Goal: Task Accomplishment & Management: Complete application form

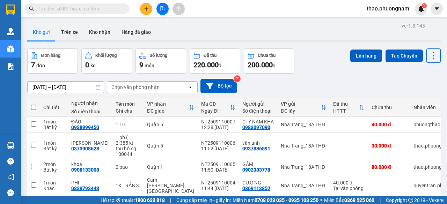
click at [85, 7] on input "text" at bounding box center [79, 9] width 82 height 8
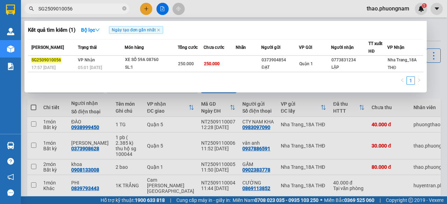
type input "SG2509010056"
click at [124, 9] on icon "close-circle" at bounding box center [124, 8] width 4 height 4
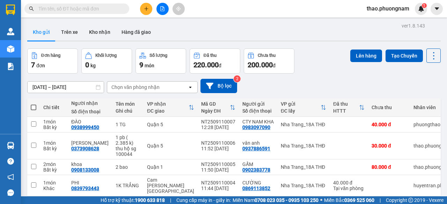
click at [120, 8] on input "text" at bounding box center [79, 9] width 82 height 8
paste input "Q52509010042"
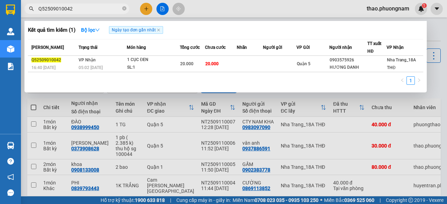
type input "Q52509010042"
click at [240, 6] on div at bounding box center [223, 102] width 447 height 204
click at [95, 12] on input "Q52509010042" at bounding box center [79, 9] width 82 height 8
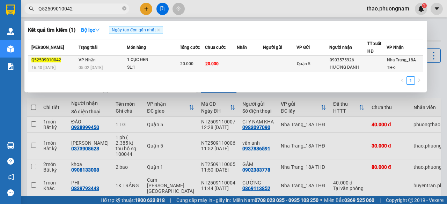
click at [137, 72] on td "1 CỤC ĐEN SL: 1" at bounding box center [153, 64] width 53 height 16
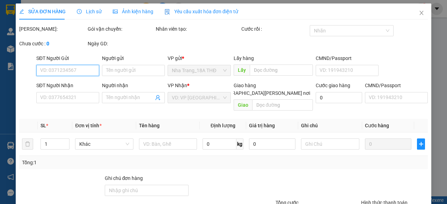
type input "0903575926"
type input "HƯƠNG DANH"
type input "20.000"
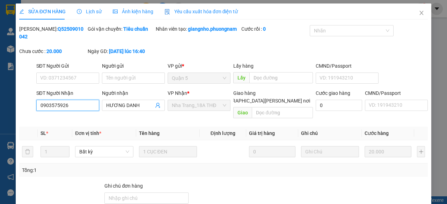
drag, startPoint x: 74, startPoint y: 114, endPoint x: 38, endPoint y: 114, distance: 35.6
click at [38, 111] on input "0903575926" at bounding box center [67, 105] width 63 height 11
drag, startPoint x: 418, startPoint y: 13, endPoint x: 87, endPoint y: 12, distance: 330.8
click at [419, 13] on icon "close" at bounding box center [422, 13] width 6 height 6
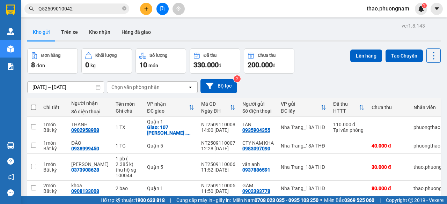
drag, startPoint x: 123, startPoint y: 8, endPoint x: 115, endPoint y: 8, distance: 8.4
click at [120, 8] on span "Q52509010042" at bounding box center [76, 8] width 105 height 10
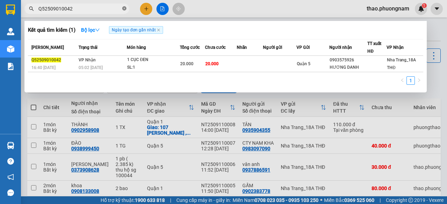
click at [124, 10] on icon "close-circle" at bounding box center [124, 8] width 4 height 4
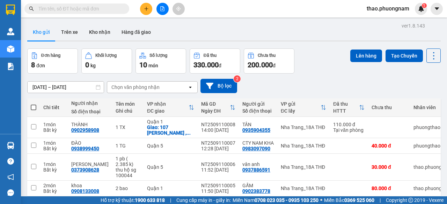
click at [108, 10] on input "text" at bounding box center [79, 9] width 82 height 8
paste input "0903575926"
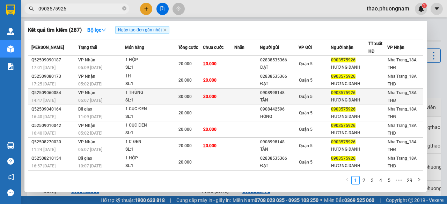
type input "0903575926"
click at [162, 99] on div "SL: 1" at bounding box center [151, 101] width 52 height 8
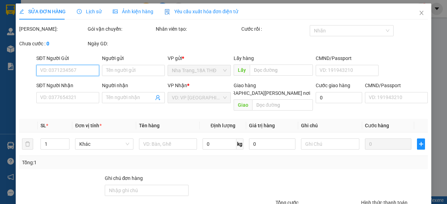
type input "0908998148"
type input "TÂN"
type input "0903575926"
type input "HƯƠNG DANH"
type input "30.000"
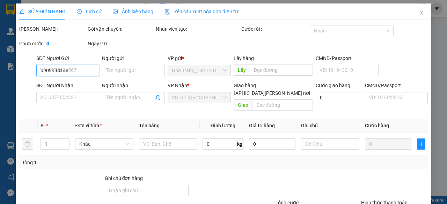
type input "30.000"
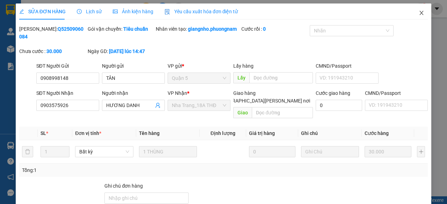
click at [419, 12] on icon "close" at bounding box center [422, 13] width 6 height 6
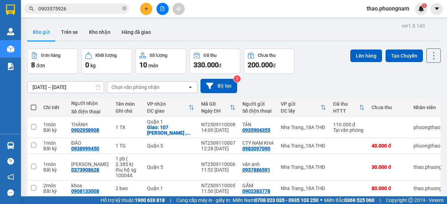
click at [125, 10] on icon "close-circle" at bounding box center [124, 8] width 4 height 4
click at [111, 8] on input "text" at bounding box center [79, 9] width 82 height 8
paste input "SG2509080075"
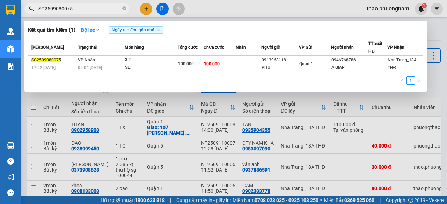
type input "SG2509080075"
click at [125, 7] on icon "close-circle" at bounding box center [124, 8] width 4 height 4
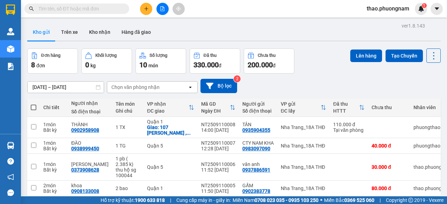
click at [113, 6] on input "text" at bounding box center [79, 9] width 82 height 8
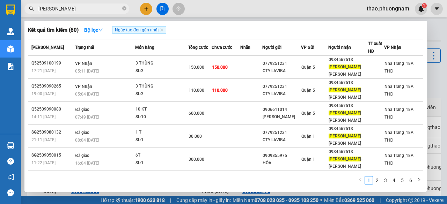
type input "[PERSON_NAME]"
click at [124, 8] on icon "close-circle" at bounding box center [124, 8] width 4 height 4
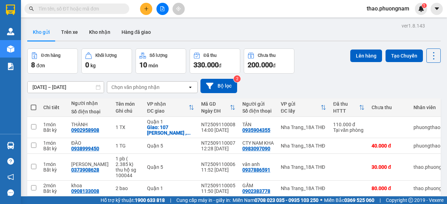
click at [105, 11] on input "text" at bounding box center [79, 9] width 82 height 8
paste input "Q52509030043"
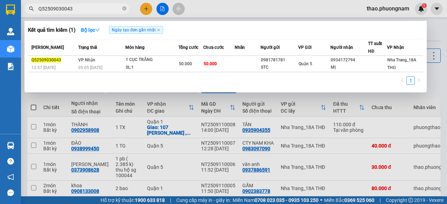
type input "Q52509030043"
click at [432, 28] on div at bounding box center [223, 102] width 447 height 204
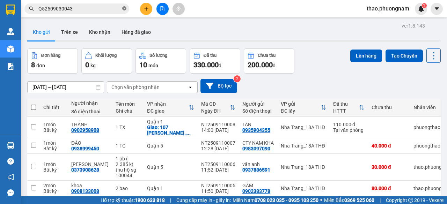
click at [124, 9] on icon "close-circle" at bounding box center [124, 8] width 4 height 4
click at [105, 8] on input "text" at bounding box center [79, 9] width 82 height 8
paste input "0769592408"
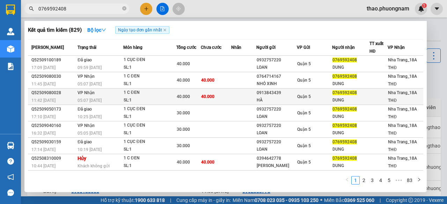
type input "0769592408"
click at [261, 99] on div "HÀ" at bounding box center [277, 100] width 40 height 7
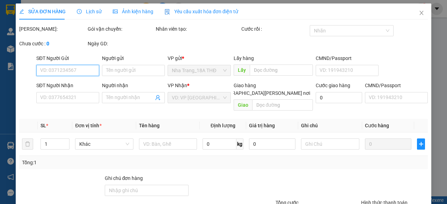
type input "0913843439"
type input "HÀ"
type input "0769592408"
type input "DUNG"
type input "40.000"
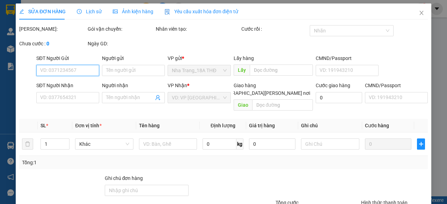
type input "40.000"
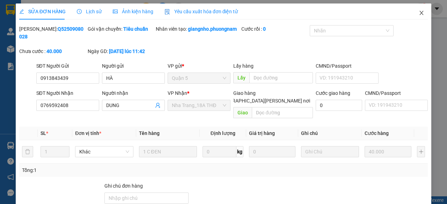
click at [419, 12] on icon "close" at bounding box center [422, 13] width 6 height 6
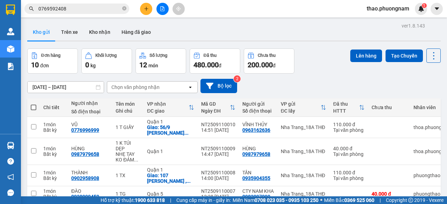
click at [78, 8] on input "0769592408" at bounding box center [79, 9] width 82 height 8
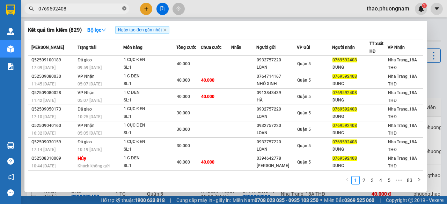
click at [124, 9] on icon "close-circle" at bounding box center [124, 8] width 4 height 4
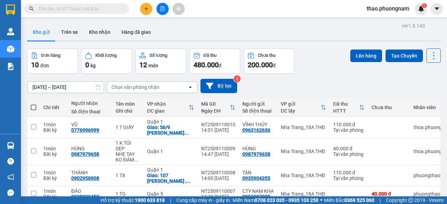
click at [110, 8] on input "text" at bounding box center [79, 9] width 82 height 8
paste input "Q52509080062"
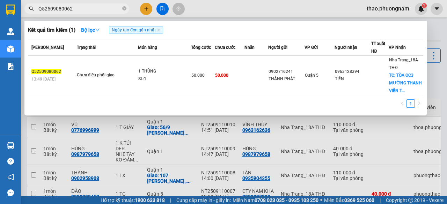
type input "Q52509080062"
click at [125, 9] on icon "close-circle" at bounding box center [124, 8] width 4 height 4
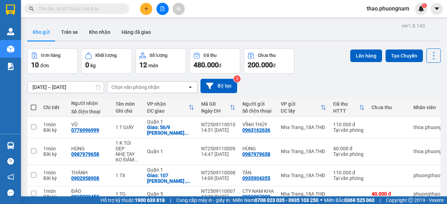
click at [106, 6] on input "text" at bounding box center [79, 9] width 82 height 8
drag, startPoint x: 105, startPoint y: 6, endPoint x: 109, endPoint y: 11, distance: 6.2
paste input "Q52509040198"
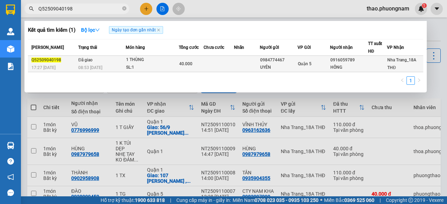
type input "Q52509040198"
click at [84, 62] on span "Đã giao" at bounding box center [85, 60] width 14 height 5
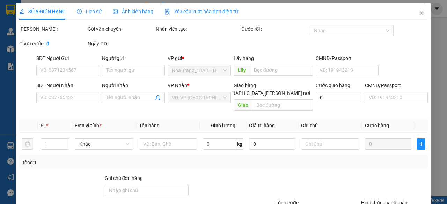
type input "0984774467"
type input "UYÊN"
type input "0916059789"
type input "HỒNG"
type input "40.000"
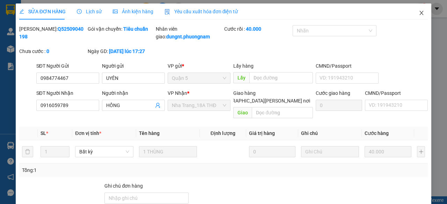
click at [419, 13] on icon "close" at bounding box center [422, 13] width 6 height 6
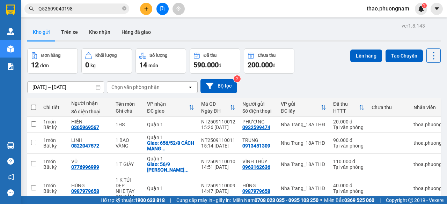
click at [83, 9] on input "Q52509040198" at bounding box center [79, 9] width 82 height 8
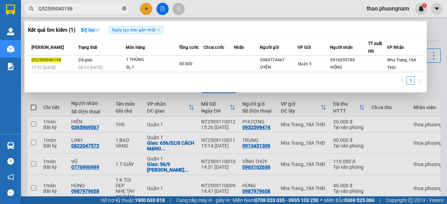
click at [123, 8] on icon "close-circle" at bounding box center [124, 8] width 4 height 4
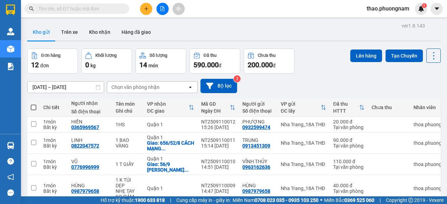
click at [114, 7] on input "text" at bounding box center [79, 9] width 82 height 8
paste input "Q52509040025"
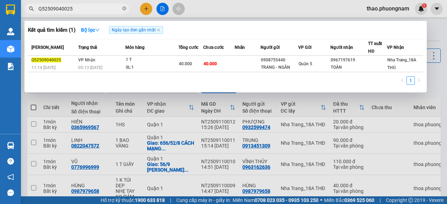
type input "Q52509040025"
click at [260, 24] on div "Kết quả tìm kiếm ( 1 ) Bộ lọc Ngày tạo đơn gần nhất" at bounding box center [225, 29] width 395 height 11
click at [125, 9] on icon "close-circle" at bounding box center [124, 8] width 4 height 4
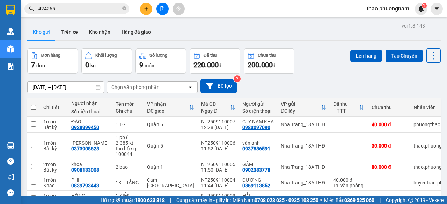
drag, startPoint x: 0, startPoint y: 0, endPoint x: 108, endPoint y: 9, distance: 108.0
click at [125, 9] on icon "close-circle" at bounding box center [124, 8] width 4 height 4
click at [103, 11] on input "text" at bounding box center [79, 9] width 82 height 8
paste input "0935256474"
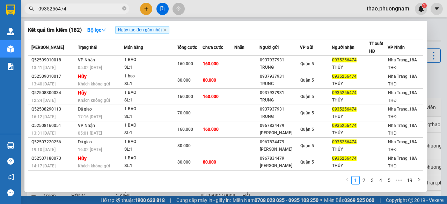
type input "0935256474"
click at [122, 9] on span "0935256474" at bounding box center [76, 8] width 105 height 10
click at [124, 10] on icon "close-circle" at bounding box center [124, 8] width 4 height 4
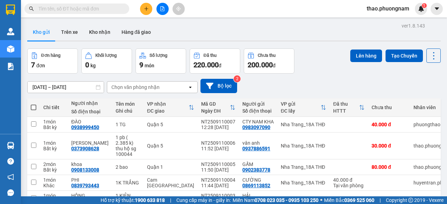
click at [114, 9] on input "text" at bounding box center [79, 9] width 82 height 8
paste input "Q52509030150"
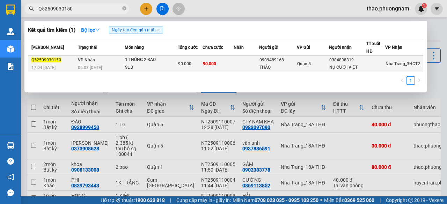
type input "Q52509030150"
click at [256, 61] on td at bounding box center [246, 64] width 25 height 16
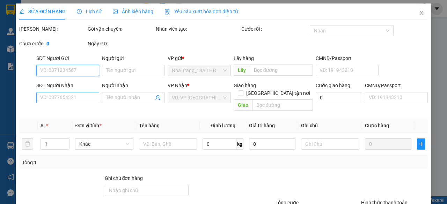
type input "0909489168"
type input "THẢO"
type input "0384898319"
type input "NỤ CƯỜI VIỆT"
type input "90.000"
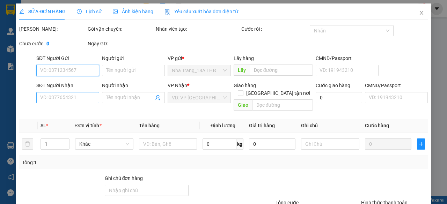
type input "90.000"
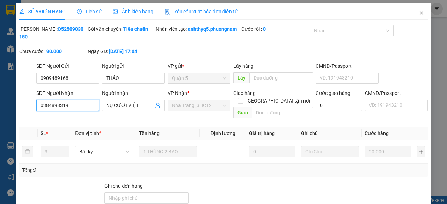
drag, startPoint x: 68, startPoint y: 114, endPoint x: 39, endPoint y: 111, distance: 29.8
click at [39, 111] on input "0384898319" at bounding box center [67, 105] width 63 height 11
drag, startPoint x: 416, startPoint y: 12, endPoint x: 167, endPoint y: 17, distance: 248.8
click at [419, 13] on icon "close" at bounding box center [422, 13] width 6 height 6
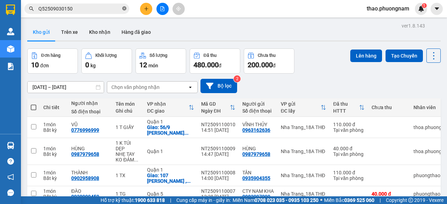
click at [123, 11] on span at bounding box center [124, 9] width 4 height 7
click at [70, 9] on input "text" at bounding box center [79, 9] width 82 height 8
paste input "0384898319"
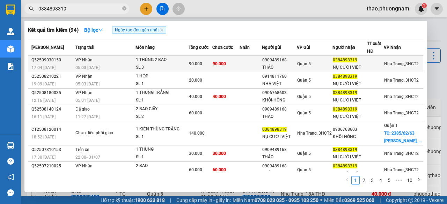
type input "0384898319"
click at [326, 60] on div "Quận 5" at bounding box center [314, 64] width 35 height 8
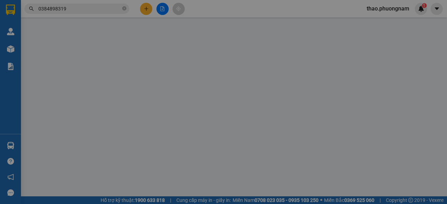
type input "0909489168"
type input "THẢO"
type input "0384898319"
type input "NỤ CƯỜI VIỆT"
type input "90.000"
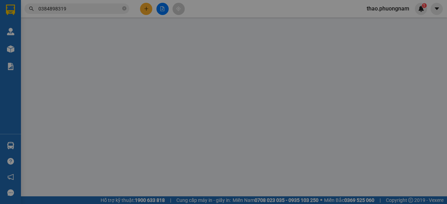
type input "90.000"
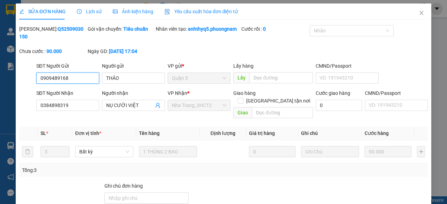
scroll to position [70, 0]
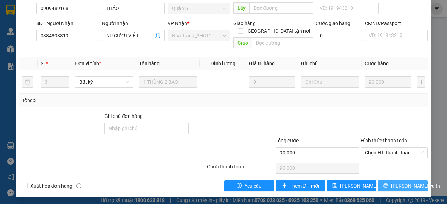
click at [389, 189] on button "[PERSON_NAME] và In" at bounding box center [403, 186] width 50 height 11
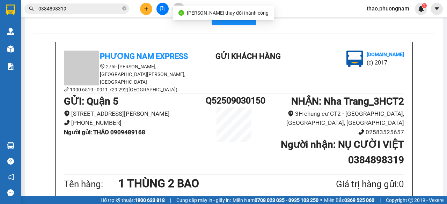
scroll to position [35, 0]
